Goal: Information Seeking & Learning: Learn about a topic

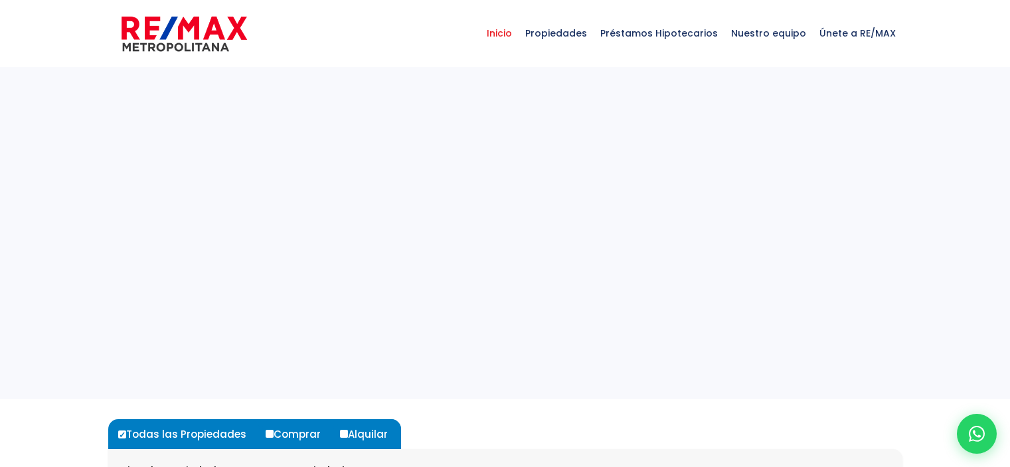
select select
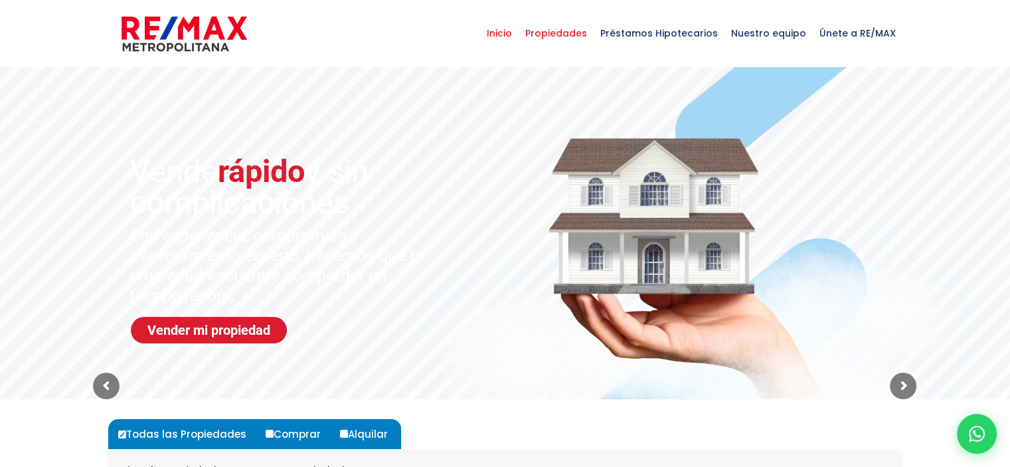
click at [572, 31] on span "Propiedades" at bounding box center [555, 33] width 75 height 40
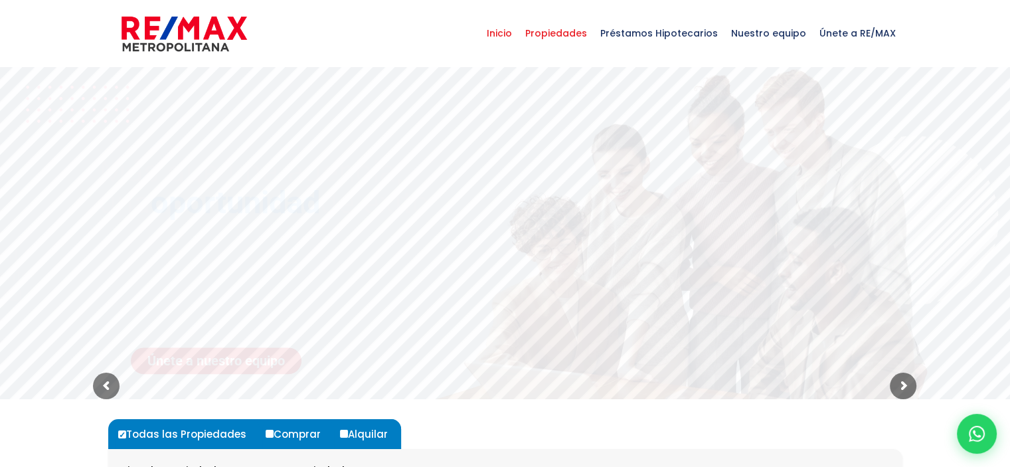
click at [562, 31] on span "Propiedades" at bounding box center [555, 33] width 75 height 40
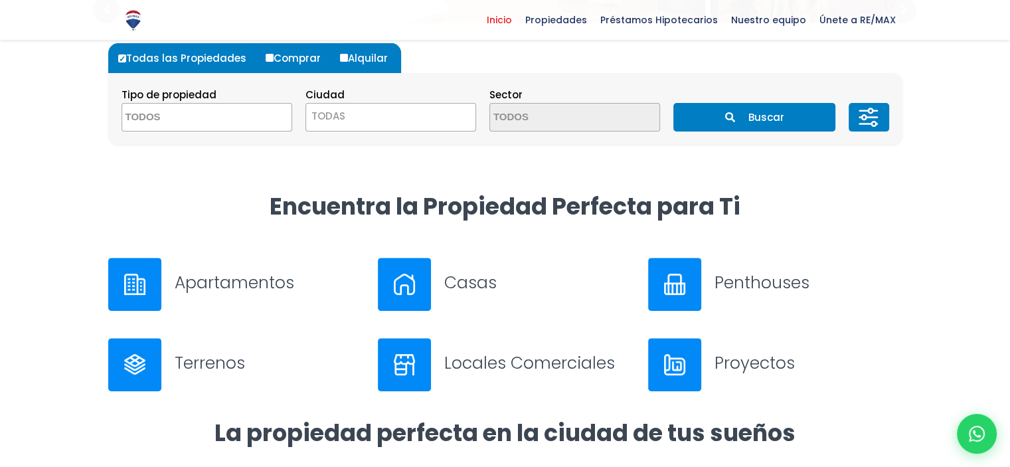
scroll to position [398, 0]
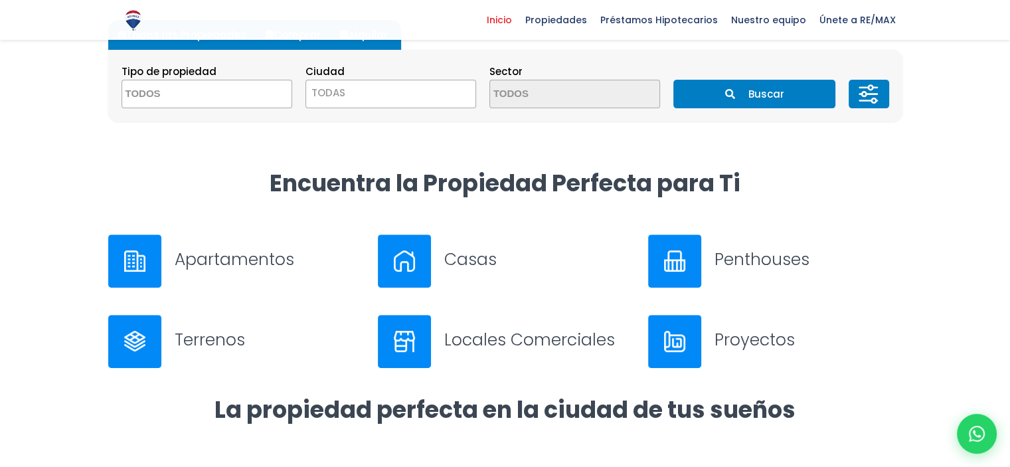
click at [225, 260] on h3 "Apartamentos" at bounding box center [269, 259] width 188 height 23
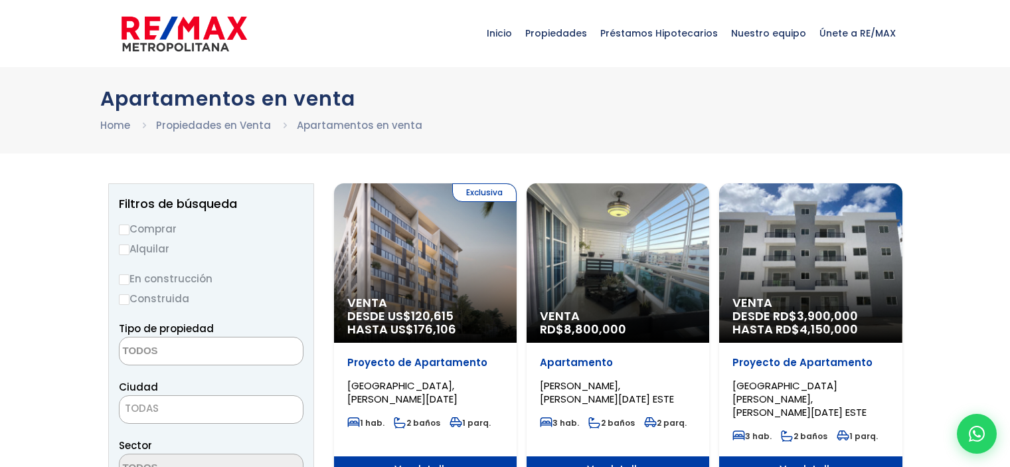
select select
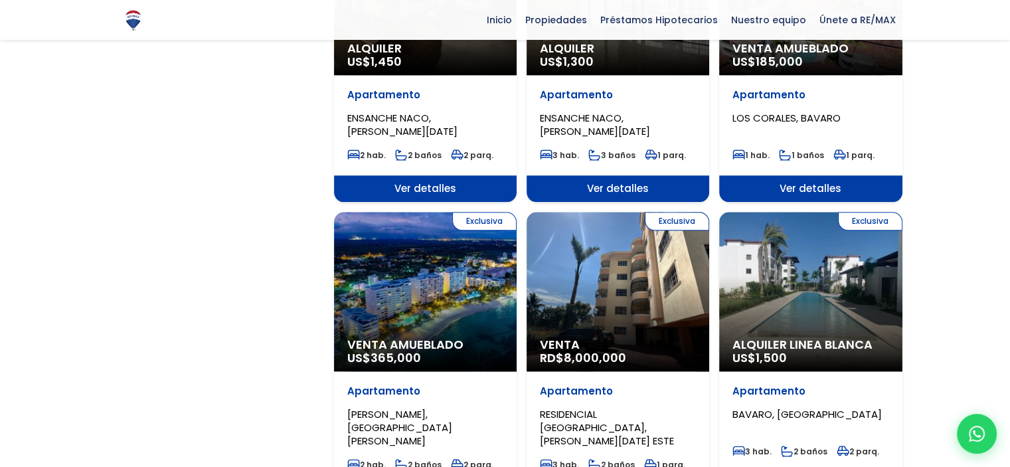
scroll to position [1195, 0]
click at [425, 294] on div "Exclusiva Venta Amueblado US$ 365,000" at bounding box center [425, 291] width 183 height 159
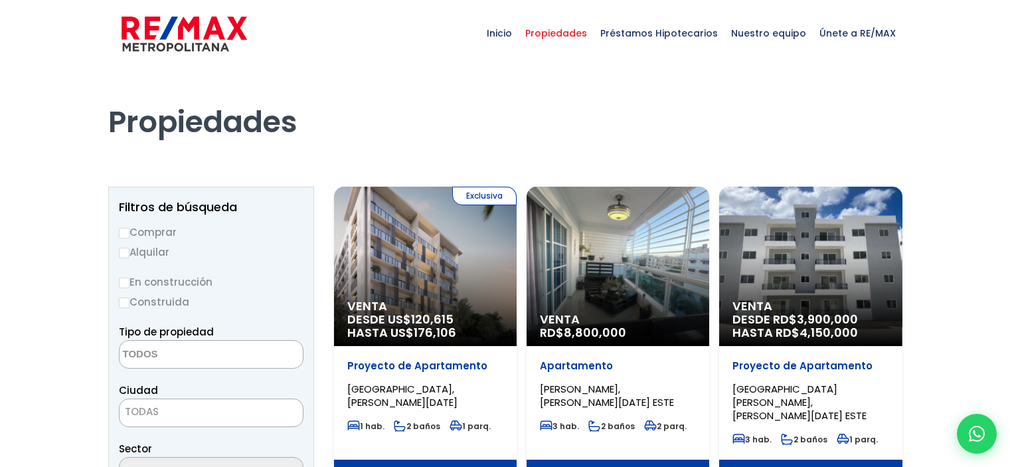
select select
